Goal: Task Accomplishment & Management: Use online tool/utility

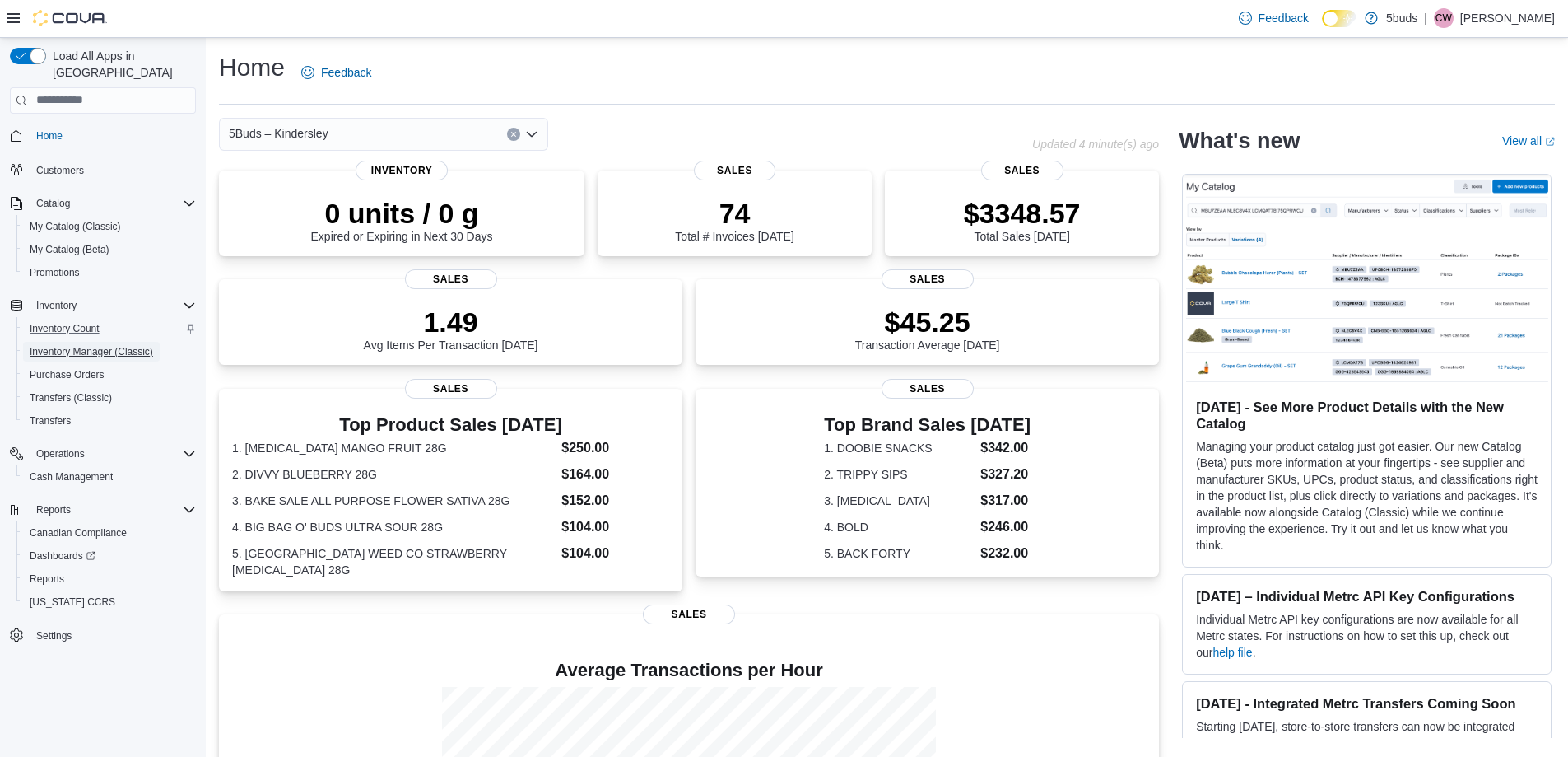
drag, startPoint x: 82, startPoint y: 336, endPoint x: 184, endPoint y: 314, distance: 104.3
click at [82, 345] on span "Inventory Manager (Classic)" at bounding box center [91, 350] width 123 height 13
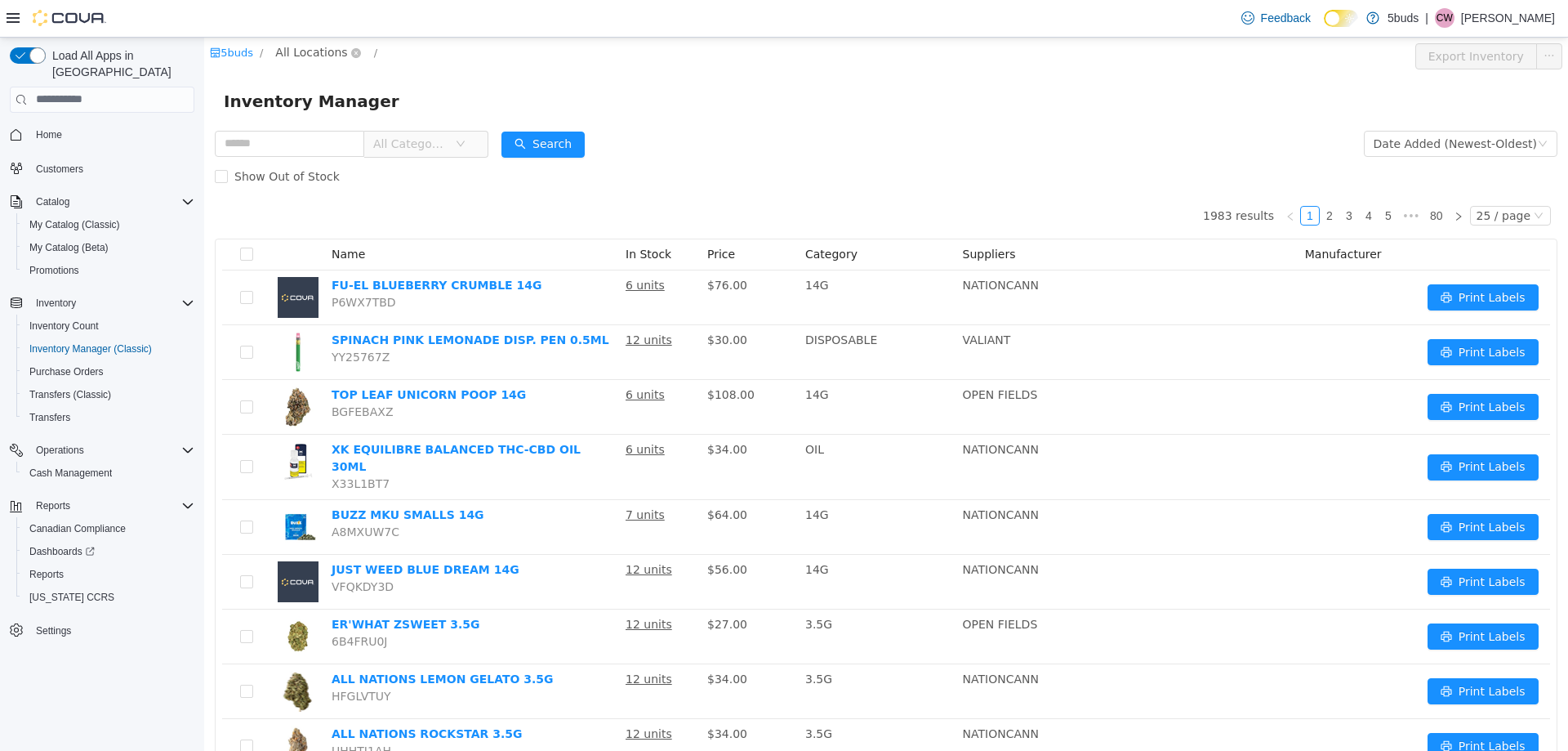
click at [301, 51] on span "All Locations" at bounding box center [311, 51] width 72 height 18
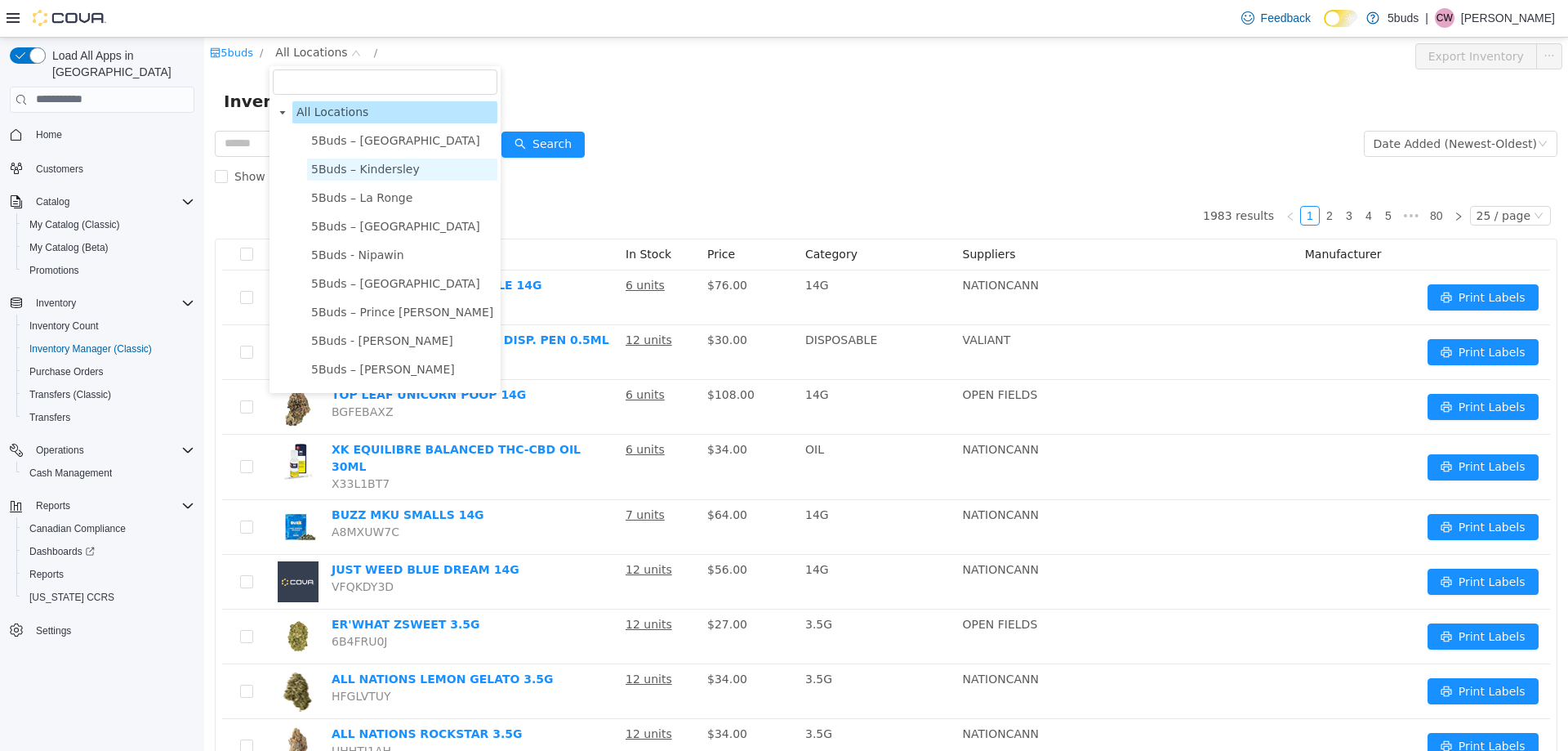
click at [337, 164] on span "5Buds – Kindersley" at bounding box center [365, 168] width 108 height 13
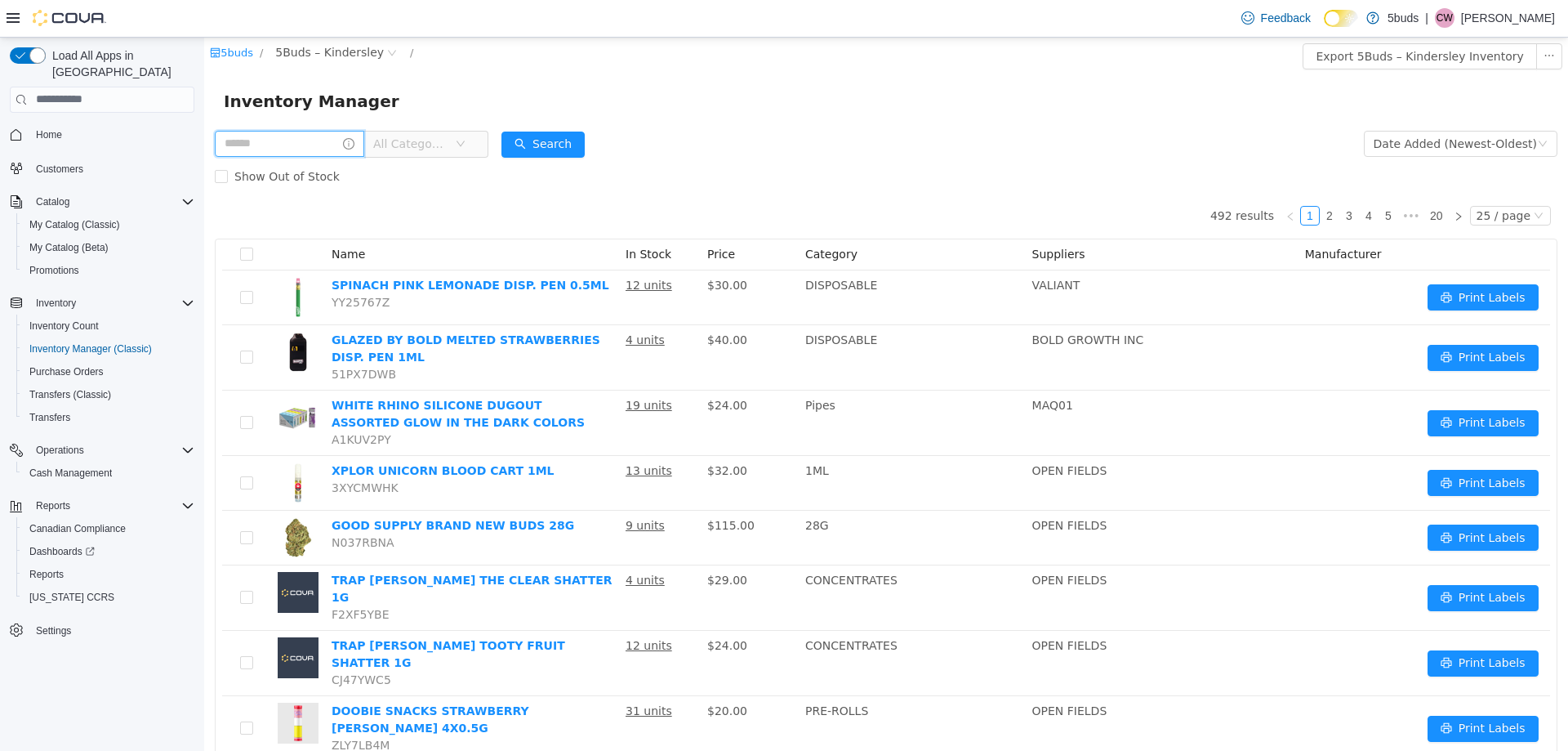
click at [316, 143] on input "text" at bounding box center [289, 143] width 149 height 26
type input "***"
click at [600, 132] on button "Search" at bounding box center [557, 144] width 83 height 26
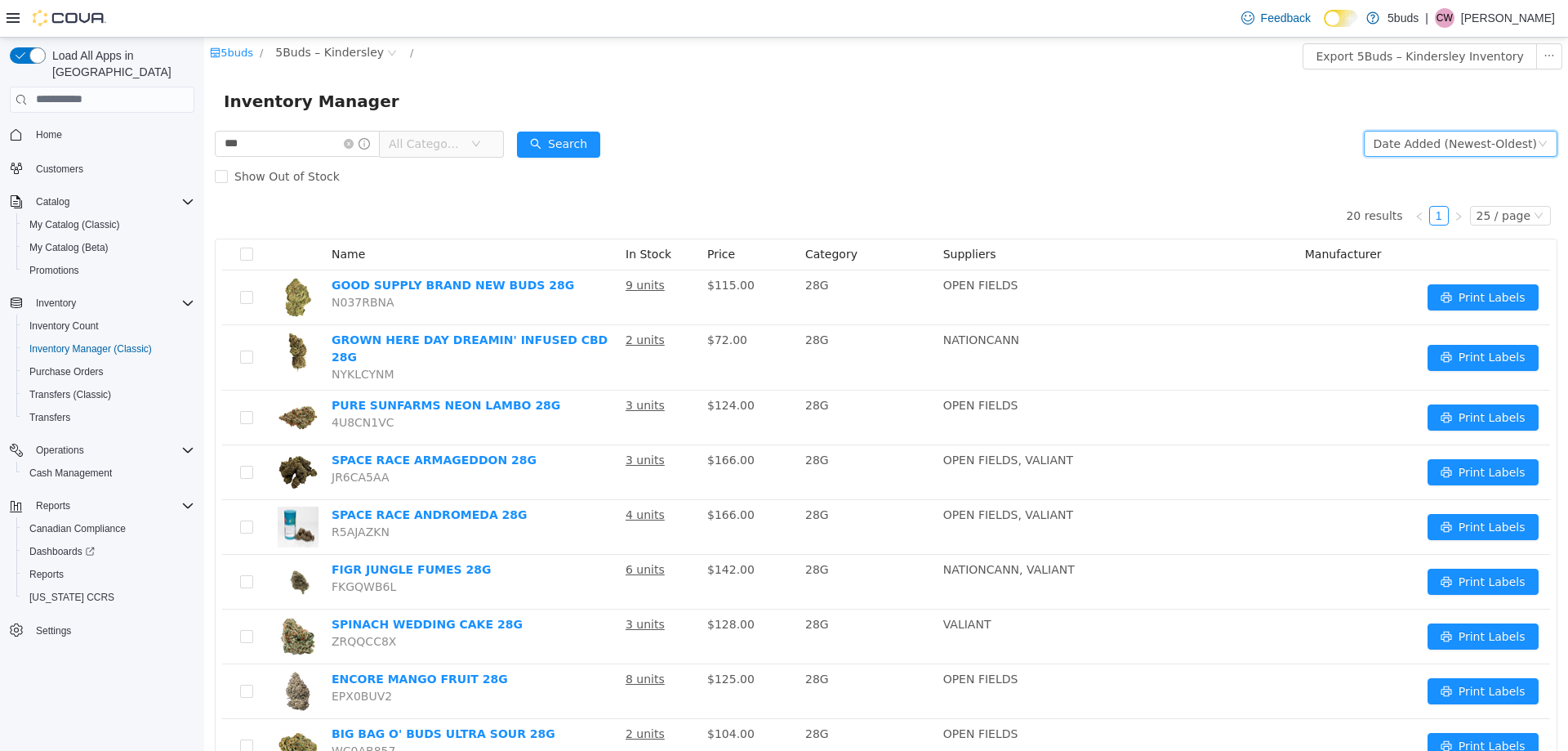
click at [1418, 142] on div "Date Added (Newest-Oldest)" at bounding box center [1455, 143] width 163 height 24
click at [1405, 182] on li "Alphabetical (A-Z)" at bounding box center [1453, 175] width 184 height 26
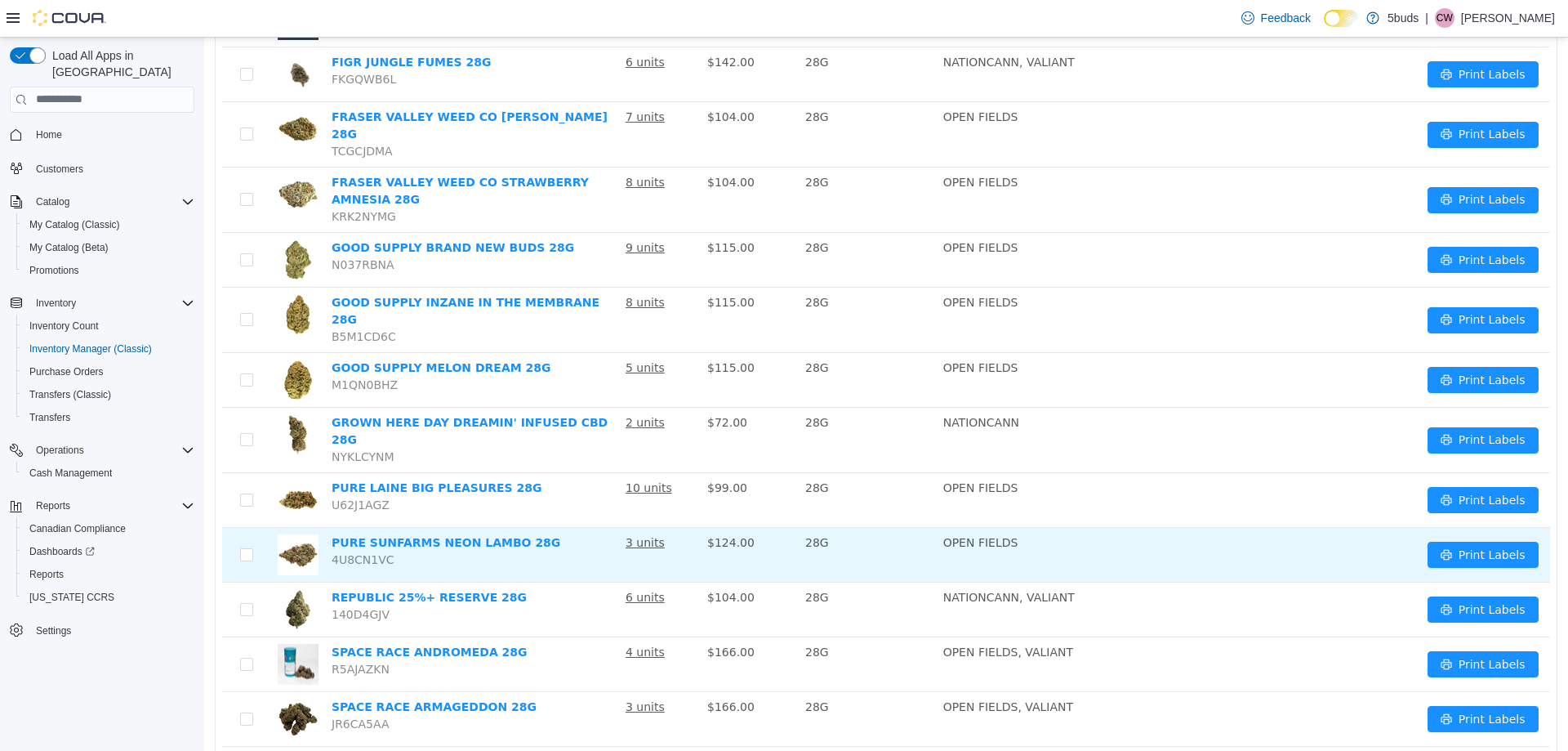
scroll to position [653, 0]
